Goal: Transaction & Acquisition: Purchase product/service

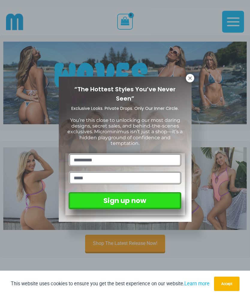
click at [191, 77] on icon at bounding box center [189, 77] width 3 height 3
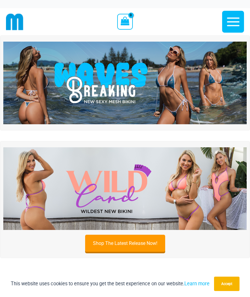
click at [3, 295] on div "This website uses cookies to ensure you get the best experience on our website.…" at bounding box center [125, 284] width 250 height 26
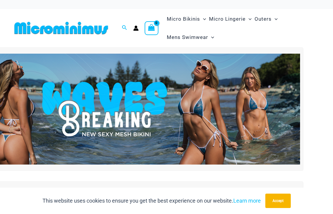
click at [231, 44] on ul "Micro Bikinis Menu Toggle Sexy Bikini Sets Bikini Tops Bikini Bottoms Menu Togg…" at bounding box center [242, 28] width 155 height 37
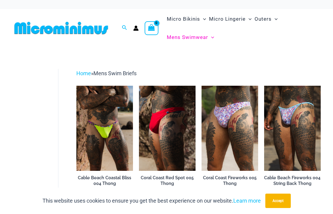
click at [201, 86] on img at bounding box center [201, 86] width 0 height 0
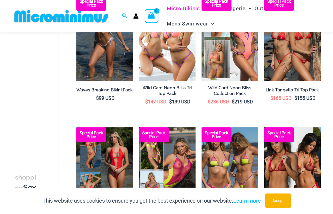
scroll to position [85, 0]
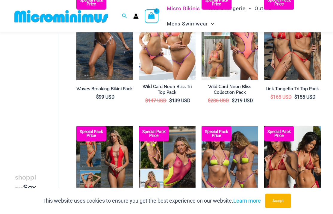
click at [76, 126] on img at bounding box center [76, 126] width 0 height 0
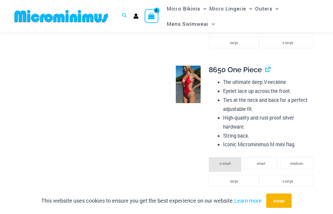
scroll to position [652, 0]
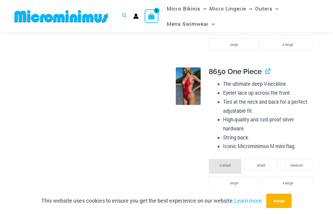
click at [188, 85] on img at bounding box center [188, 86] width 25 height 38
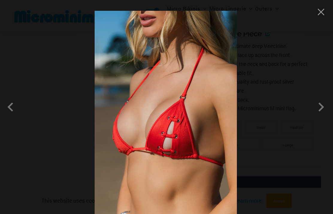
scroll to position [695, 0]
click at [321, 116] on span at bounding box center [321, 107] width 18 height 18
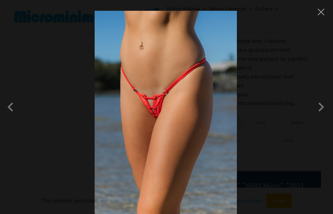
click at [321, 116] on span at bounding box center [321, 107] width 18 height 18
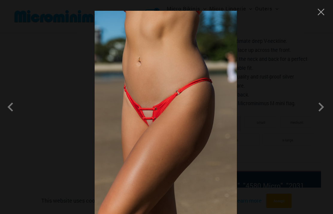
click at [325, 8] on button "Close" at bounding box center [320, 11] width 9 height 9
